Goal: Obtain resource: Download file/media

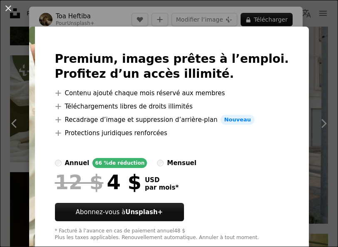
scroll to position [3136, 0]
click at [32, 104] on img at bounding box center [32, 147] width 6 height 240
click at [325, 27] on div "An X shape Premium, images prêtes à l’emploi. Profitez d’un accès illimité. A p…" at bounding box center [169, 123] width 338 height 247
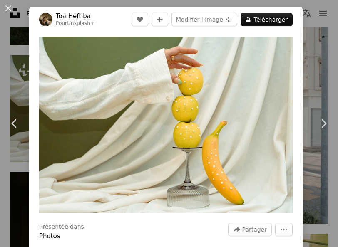
click at [5, 50] on div "An X shape Chevron left Chevron right Toa Heftiba Pour Unsplash+ A heart A plus…" at bounding box center [169, 123] width 338 height 247
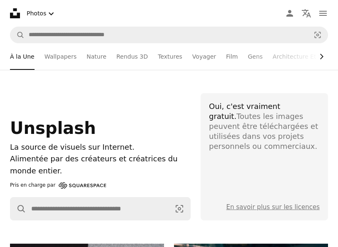
click at [323, 58] on icon "Chevron right" at bounding box center [321, 56] width 8 height 8
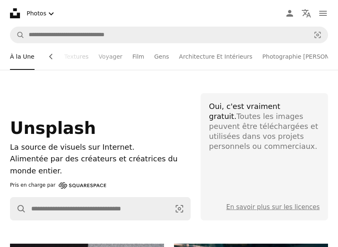
scroll to position [0, 94]
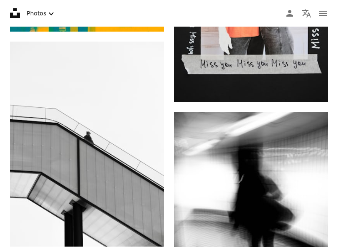
scroll to position [2514, 0]
